Goal: Information Seeking & Learning: Learn about a topic

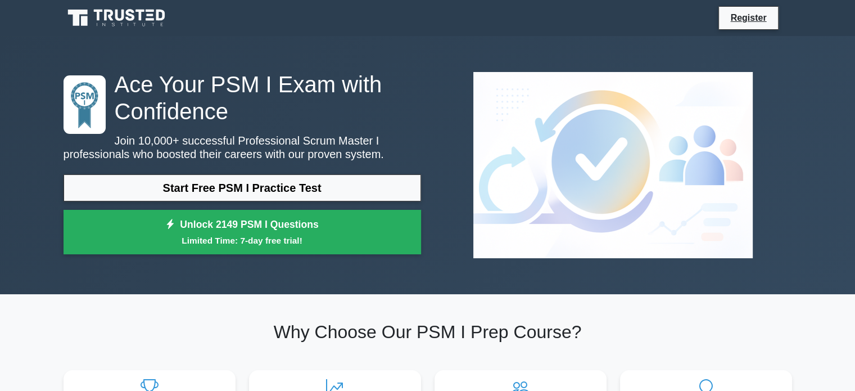
click at [285, 200] on link "Start Free PSM I Practice Test" at bounding box center [243, 187] width 358 height 27
click at [92, 17] on icon at bounding box center [118, 17] width 108 height 21
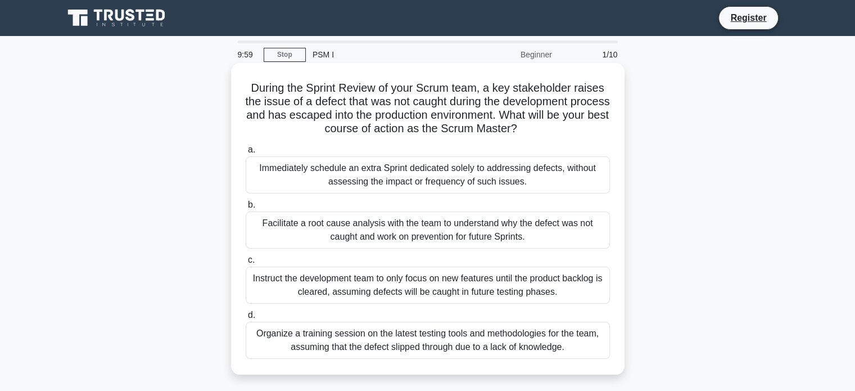
click at [346, 173] on div "Immediately schedule an extra Sprint dedicated solely to addressing defects, wi…" at bounding box center [428, 174] width 364 height 37
click at [246, 153] on input "a. Immediately schedule an extra Sprint dedicated solely to addressing defects,…" at bounding box center [246, 149] width 0 height 7
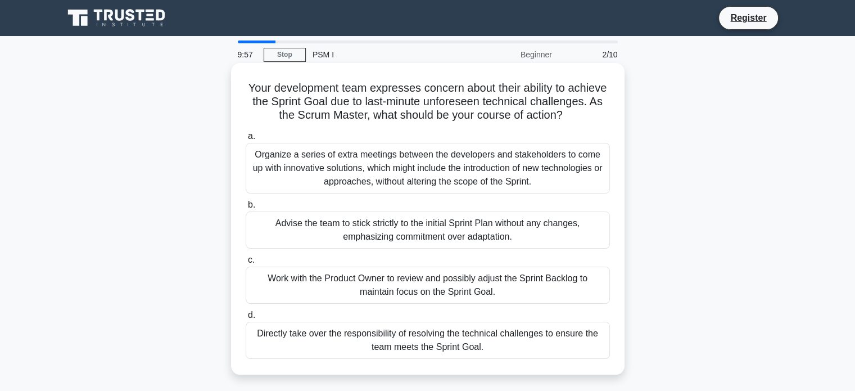
click at [362, 247] on div "Advise the team to stick strictly to the initial Sprint Plan without any change…" at bounding box center [428, 229] width 364 height 37
click at [246, 209] on input "b. Advise the team to stick strictly to the initial Sprint Plan without any cha…" at bounding box center [246, 204] width 0 height 7
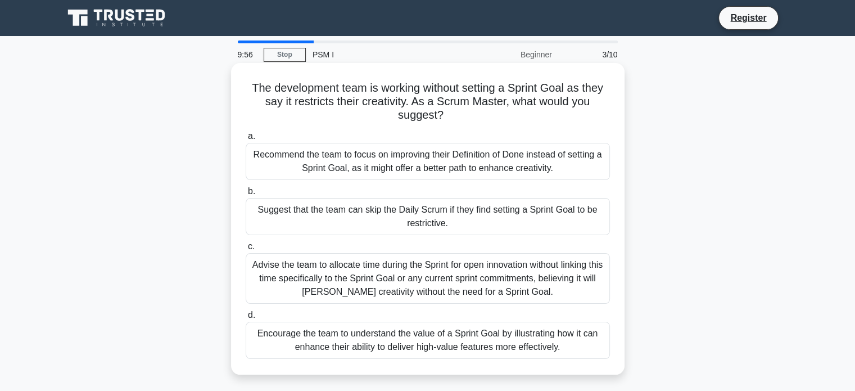
drag, startPoint x: 372, startPoint y: 191, endPoint x: 372, endPoint y: 213, distance: 21.4
click at [372, 213] on label "b. Suggest that the team can skip the Daily Scrum if they find setting a Sprint…" at bounding box center [428, 209] width 364 height 51
click at [372, 213] on div "Suggest that the team can skip the Daily Scrum if they find setting a Sprint Go…" at bounding box center [428, 216] width 364 height 37
click at [246, 195] on input "b. Suggest that the team can skip the Daily Scrum if they find setting a Sprint…" at bounding box center [246, 191] width 0 height 7
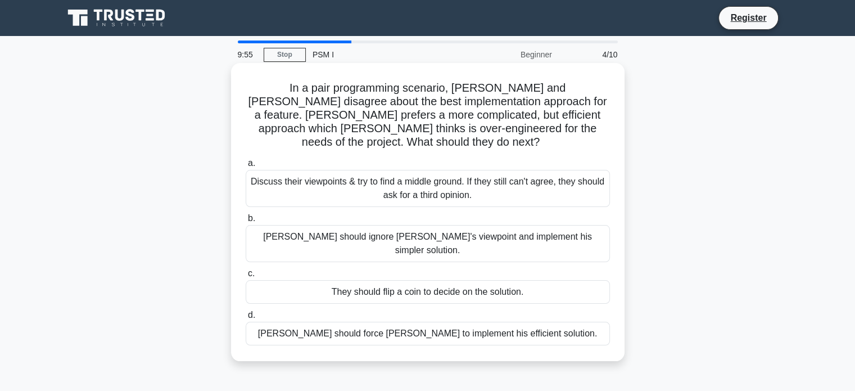
click at [414, 156] on label "a. Discuss their viewpoints & try to find a middle ground. If they still can't …" at bounding box center [428, 181] width 364 height 51
click at [246, 160] on input "a. Discuss their viewpoints & try to find a middle ground. If they still can't …" at bounding box center [246, 163] width 0 height 7
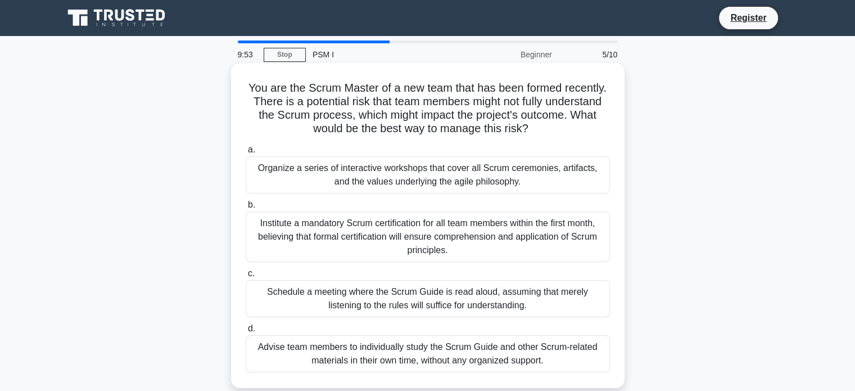
click at [436, 306] on div "Schedule a meeting where the Scrum Guide is read aloud, assuming that merely li…" at bounding box center [428, 298] width 364 height 37
click at [246, 277] on input "c. Schedule a meeting where the Scrum Guide is read aloud, assuming that merely…" at bounding box center [246, 273] width 0 height 7
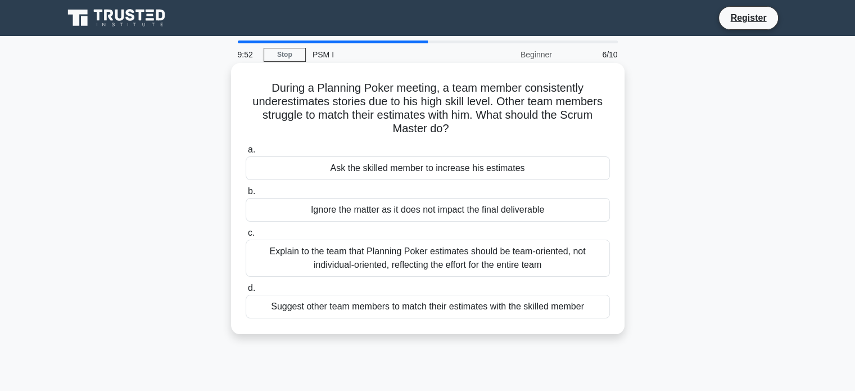
click at [428, 214] on div "Ignore the matter as it does not impact the final deliverable" at bounding box center [428, 210] width 364 height 24
click at [246, 195] on input "b. Ignore the matter as it does not impact the final deliverable" at bounding box center [246, 191] width 0 height 7
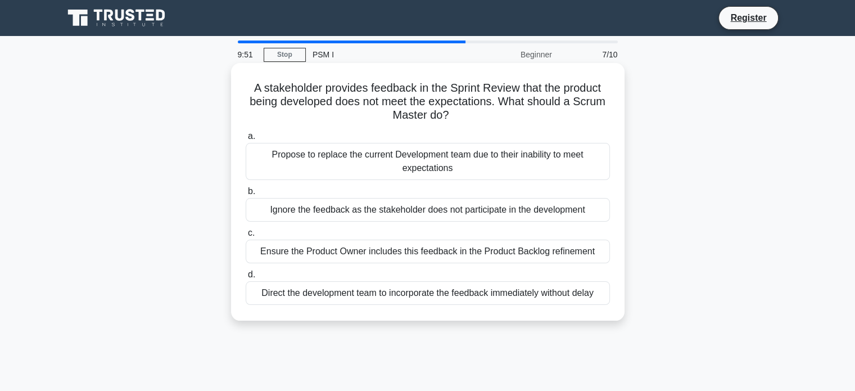
click at [442, 168] on div "Propose to replace the current Development team due to their inability to meet …" at bounding box center [428, 161] width 364 height 37
click at [246, 140] on input "a. Propose to replace the current Development team due to their inability to me…" at bounding box center [246, 136] width 0 height 7
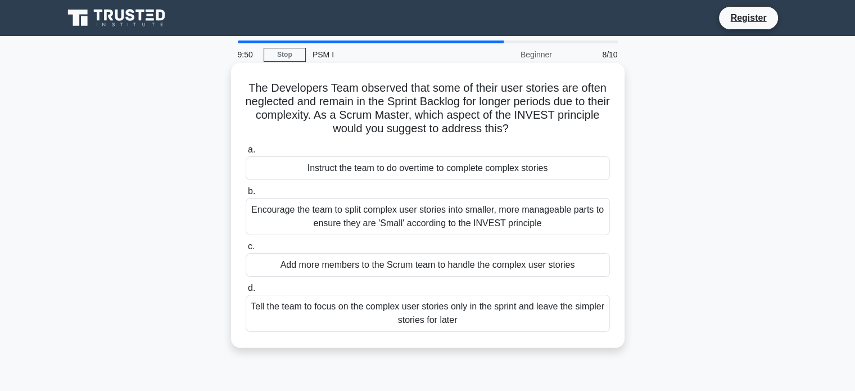
click at [464, 267] on div "Add more members to the Scrum team to handle the complex user stories" at bounding box center [428, 265] width 364 height 24
click at [246, 250] on input "c. Add more members to the Scrum team to handle the complex user stories" at bounding box center [246, 246] width 0 height 7
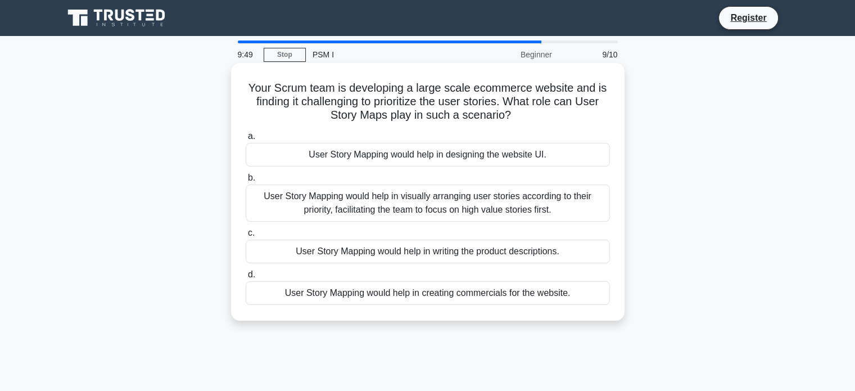
click at [460, 204] on div "User Story Mapping would help in visually arranging user stories according to t…" at bounding box center [428, 202] width 364 height 37
click at [246, 182] on input "b. User Story Mapping would help in visually arranging user stories according t…" at bounding box center [246, 177] width 0 height 7
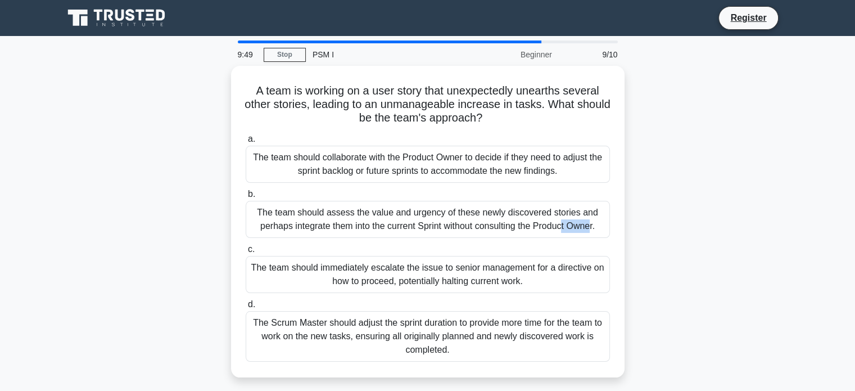
click at [460, 204] on div "The team should assess the value and urgency of these newly discovered stories …" at bounding box center [428, 219] width 364 height 37
click at [246, 198] on input "b. The team should assess the value and urgency of these newly discovered stori…" at bounding box center [246, 194] width 0 height 7
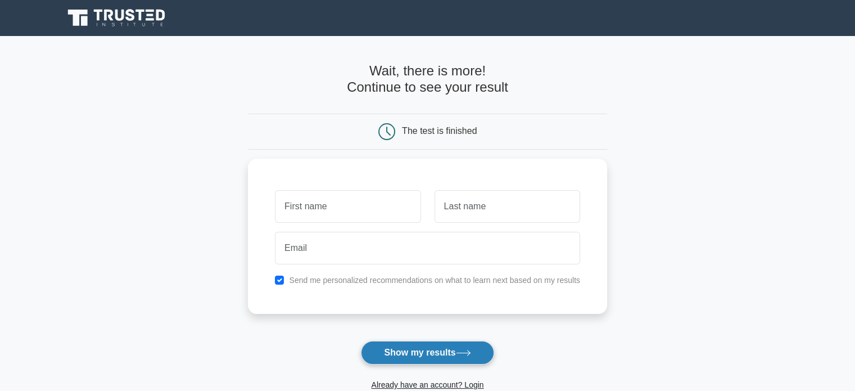
click at [452, 358] on button "Show my results" at bounding box center [427, 353] width 133 height 24
